Goal: Task Accomplishment & Management: Complete application form

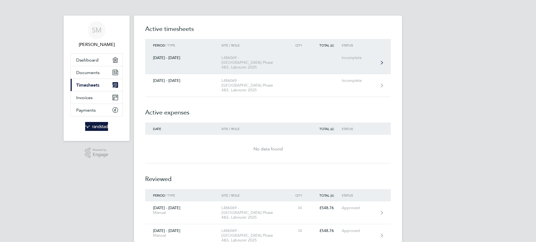
click at [198, 57] on div "[DATE] - [DATE]" at bounding box center [183, 58] width 76 height 5
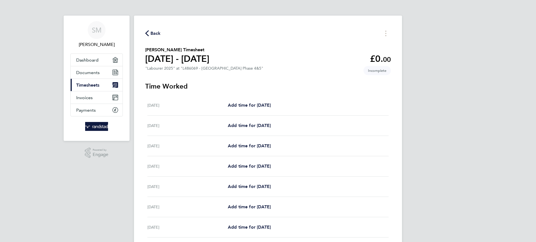
scroll to position [31, 0]
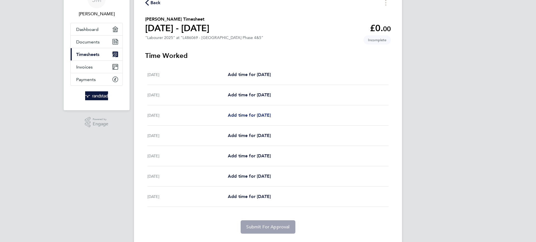
click at [255, 118] on span "Add time for [DATE]" at bounding box center [249, 115] width 43 height 5
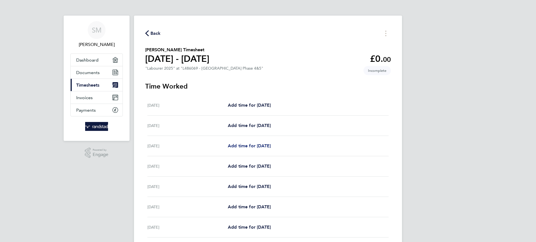
select select "60"
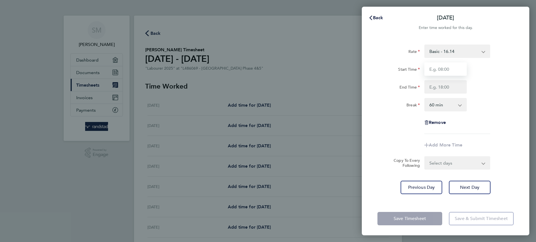
click at [448, 70] on input "Start Time" at bounding box center [445, 69] width 42 height 13
type input "07:30"
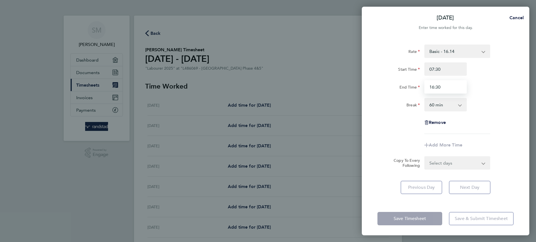
type input "16:30"
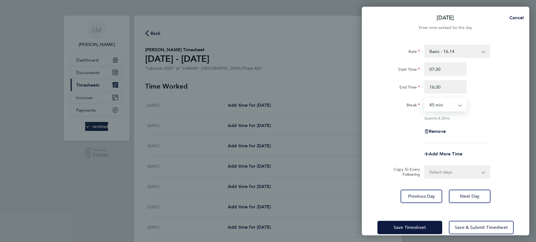
select select "30"
drag, startPoint x: 439, startPoint y: 179, endPoint x: 439, endPoint y: 176, distance: 3.3
click at [439, 176] on div "Rate Basic - 16.14 Overtime 2 - 32.00 Overtime 1 - 24.01 Start Time 07:30 End T…" at bounding box center [445, 124] width 167 height 172
click at [439, 176] on select "Select days Day [DATE] [DATE] [DATE] [DATE]" at bounding box center [454, 172] width 59 height 12
select select "TUE"
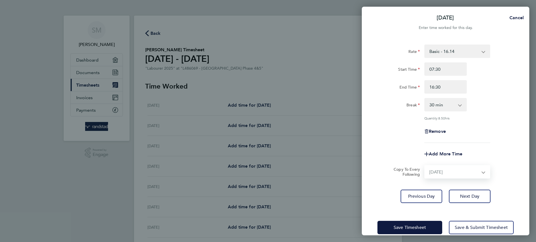
click at [425, 166] on select "Select days Day [DATE] [DATE] [DATE] [DATE]" at bounding box center [454, 172] width 59 height 12
select select "[DATE]"
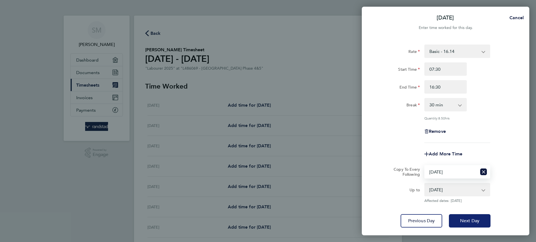
click at [476, 220] on span "Next Day" at bounding box center [469, 222] width 19 height 6
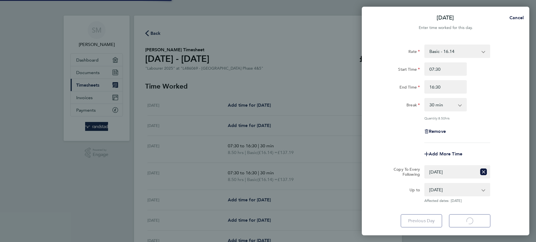
select select "30"
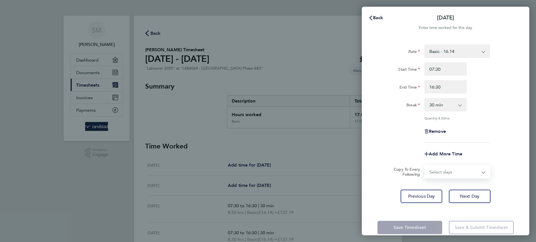
click at [457, 174] on select "Select days Day [DATE] [DATE] [DATE]" at bounding box center [454, 172] width 59 height 12
select select "WED"
click at [425, 166] on select "Select days Day [DATE] [DATE] [DATE]" at bounding box center [454, 172] width 59 height 12
select select "[DATE]"
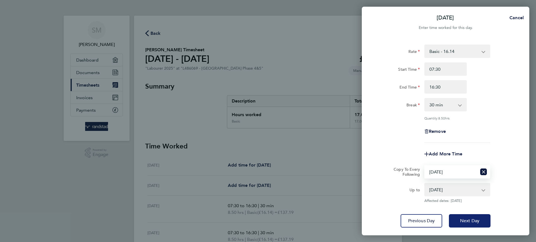
click at [456, 220] on button "Next Day" at bounding box center [470, 221] width 42 height 13
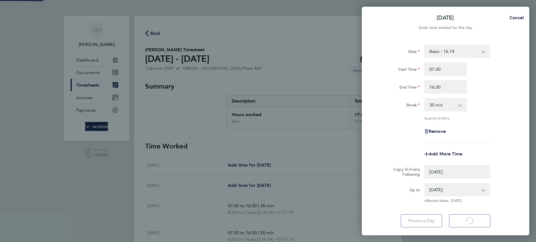
select select "0: null"
select select "30"
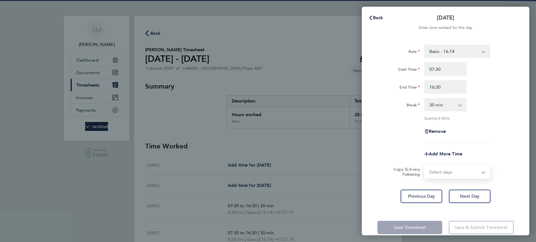
click at [458, 170] on select "Select days Day [DATE] [DATE]" at bounding box center [454, 172] width 59 height 12
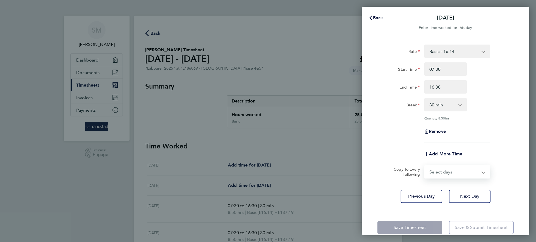
select select "THU"
click at [425, 166] on select "Select days Day [DATE] [DATE]" at bounding box center [454, 172] width 59 height 12
select select "[DATE]"
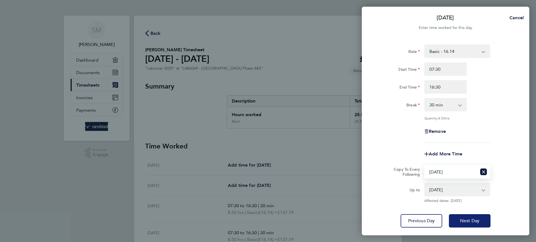
click at [464, 219] on span "Next Day" at bounding box center [469, 222] width 19 height 6
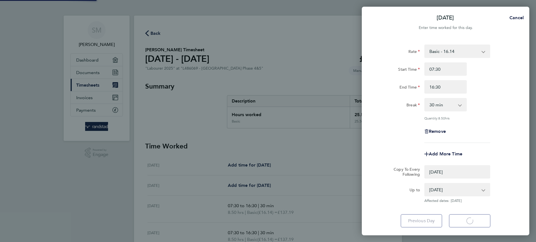
select select "0: null"
select select "30"
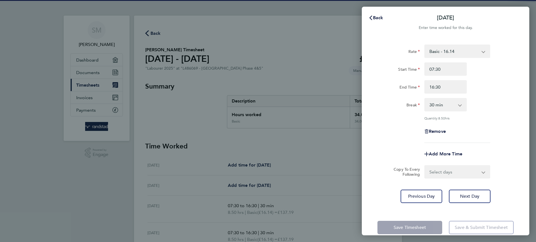
click at [462, 172] on select "Select days [DATE]" at bounding box center [454, 172] width 59 height 12
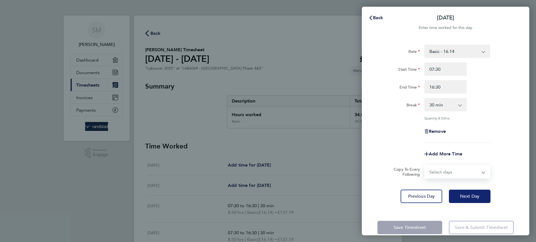
select select "FRI"
click at [425, 166] on select "Select days [DATE]" at bounding box center [454, 172] width 59 height 12
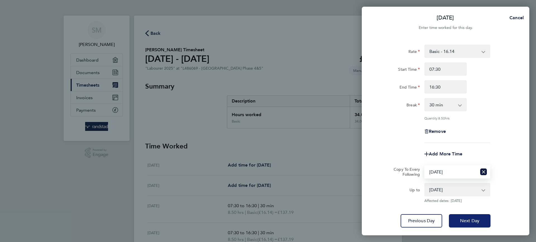
click at [460, 217] on button "Next Day" at bounding box center [470, 221] width 42 height 13
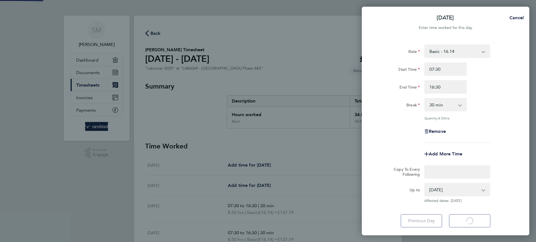
select select "30"
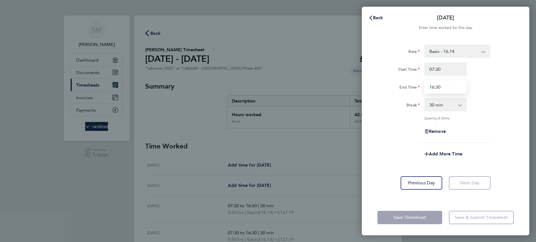
click at [443, 90] on input "16:30" at bounding box center [445, 86] width 42 height 13
click at [435, 89] on input "16:30" at bounding box center [445, 86] width 42 height 13
click at [433, 89] on input "16:30" at bounding box center [445, 86] width 42 height 13
click at [433, 87] on input "16:30" at bounding box center [445, 86] width 42 height 13
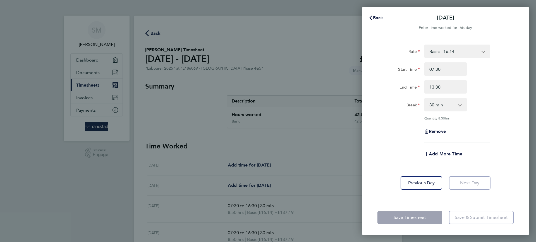
click at [479, 100] on div "Break 0 min 15 min 30 min 45 min 60 min 75 min 90 min" at bounding box center [445, 104] width 141 height 13
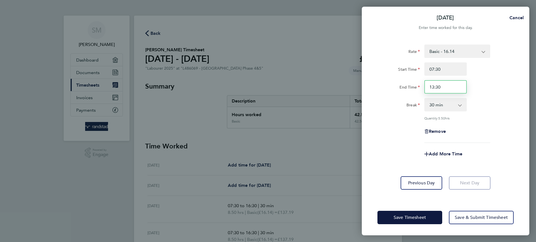
click at [444, 86] on input "13:30" at bounding box center [445, 86] width 42 height 13
type input "13:00"
click at [444, 96] on div "Rate Basic - 16.14 Overtime 2 - 32.00 Overtime 1 - 24.01 Start Time 07:30 End T…" at bounding box center [445, 94] width 136 height 99
click at [473, 99] on div "Break 0 min 15 min 30 min 45 min 60 min 75 min 90 min" at bounding box center [445, 104] width 141 height 13
click at [446, 153] on span "Add More Time" at bounding box center [445, 154] width 33 height 5
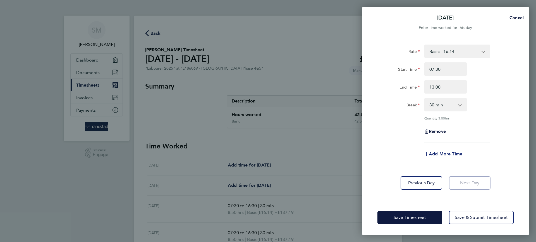
select select "null"
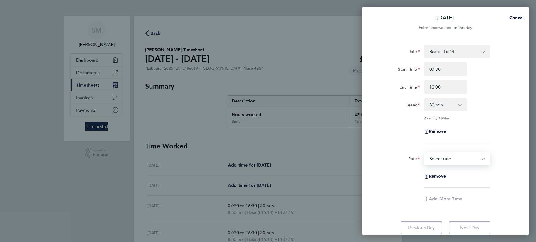
click at [448, 157] on select "Overtime 2 - 32.00 Basic - 16.14 Overtime 1 - 24.01 Select rate" at bounding box center [454, 159] width 58 height 12
select select "60"
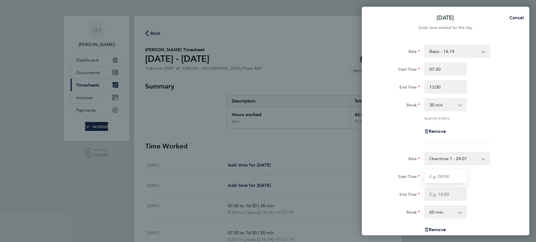
click at [453, 179] on input "Start Time" at bounding box center [445, 176] width 42 height 13
type input "13:00"
type input "16:30"
click at [443, 208] on select "0 min 15 min 30 min 45 min 60 min 75 min 90 min" at bounding box center [442, 212] width 35 height 12
select select "0"
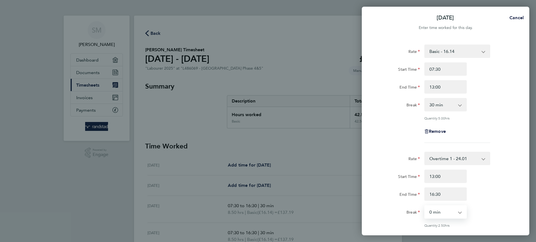
click at [425, 206] on select "0 min 15 min 30 min 45 min 60 min 75 min 90 min" at bounding box center [442, 212] width 35 height 12
click at [448, 138] on div "Rate Basic - 16.14 Overtime 2 - 32.00 Overtime 1 - 24.01 Start Time 07:30 End T…" at bounding box center [445, 94] width 136 height 99
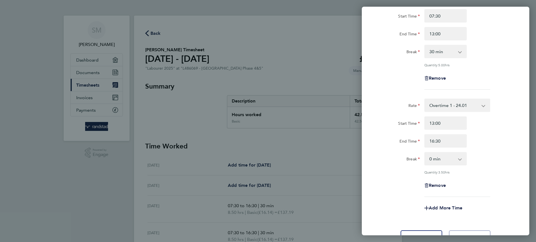
scroll to position [103, 0]
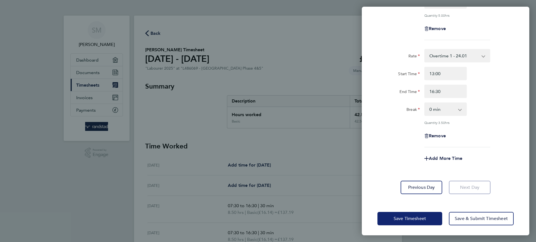
click at [419, 221] on button "Save Timesheet" at bounding box center [409, 218] width 65 height 13
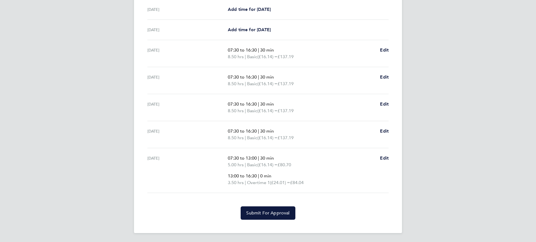
scroll to position [161, 0]
click at [294, 210] on button "Submit For Approval" at bounding box center [268, 213] width 54 height 13
